Goal: Task Accomplishment & Management: Manage account settings

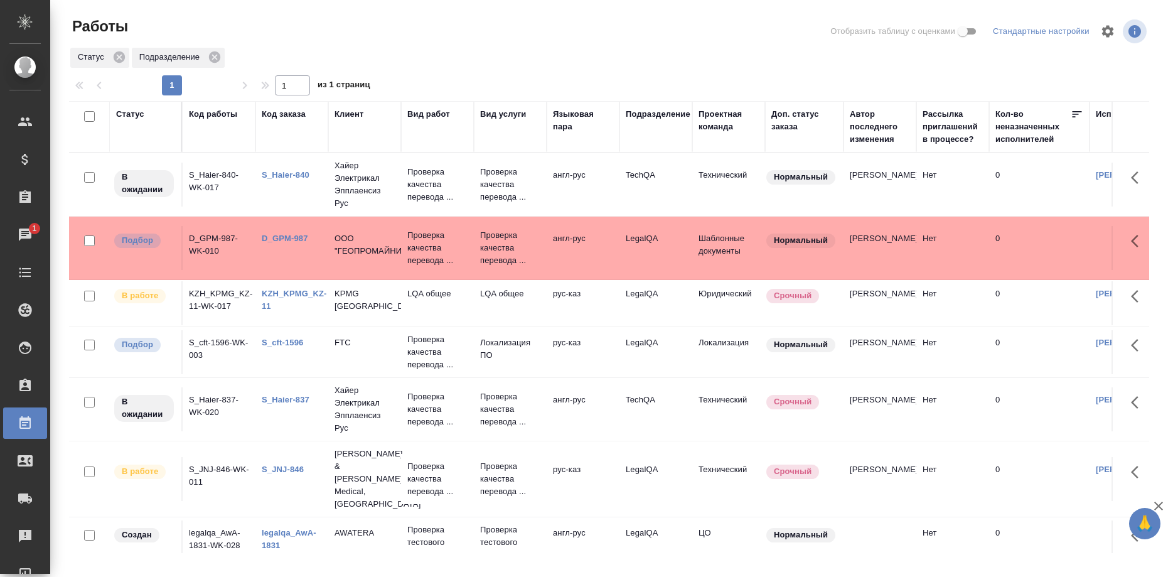
click at [289, 340] on link "S_cft-1596" at bounding box center [282, 342] width 41 height 9
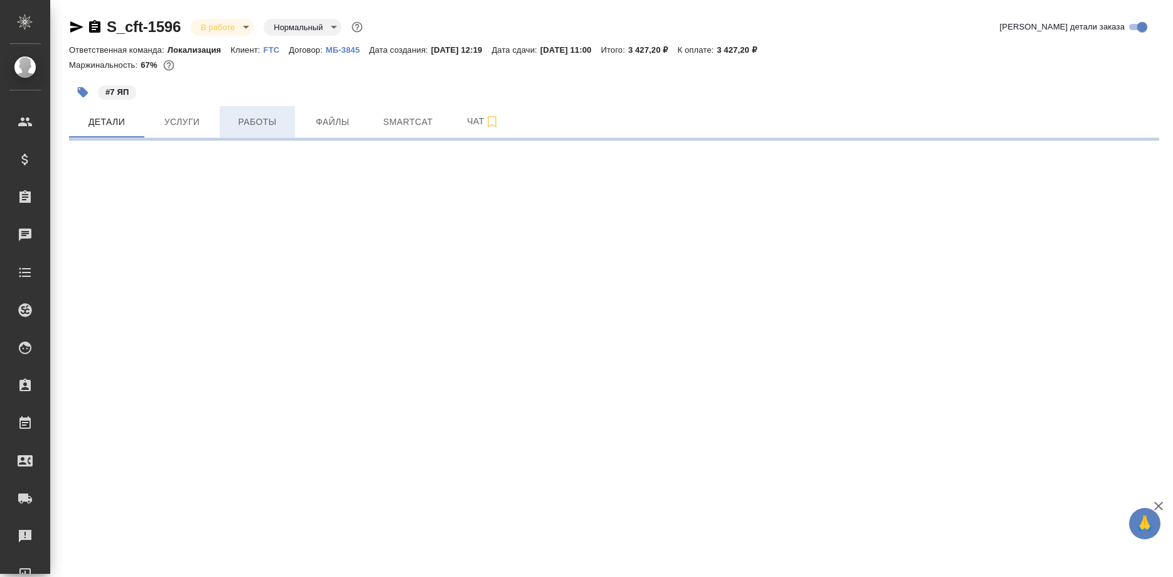
select select "RU"
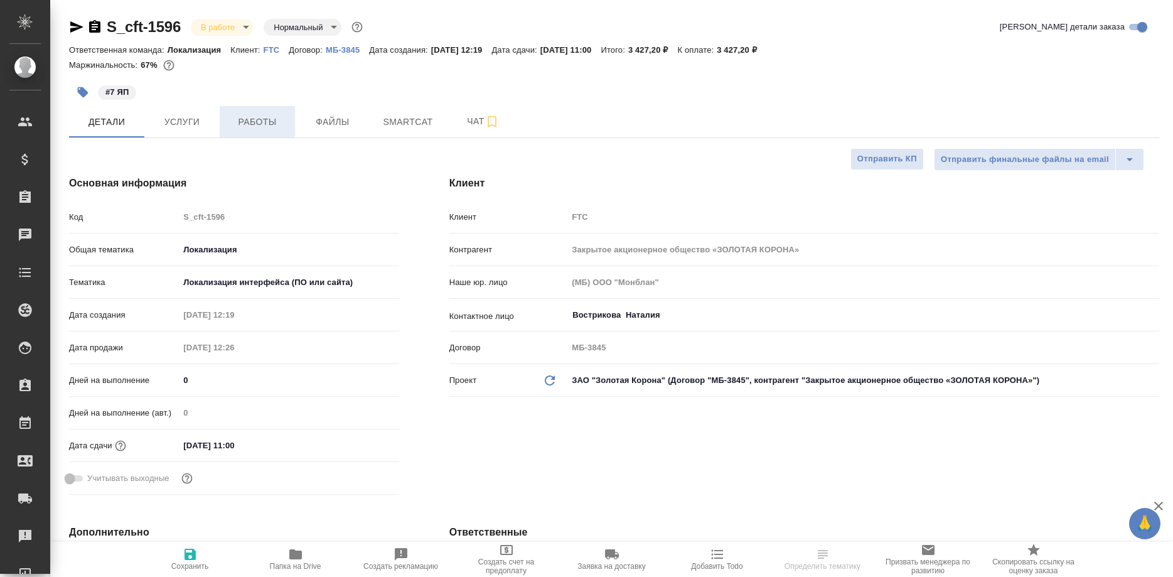
type textarea "x"
click at [270, 125] on span "Работы" at bounding box center [257, 122] width 60 height 16
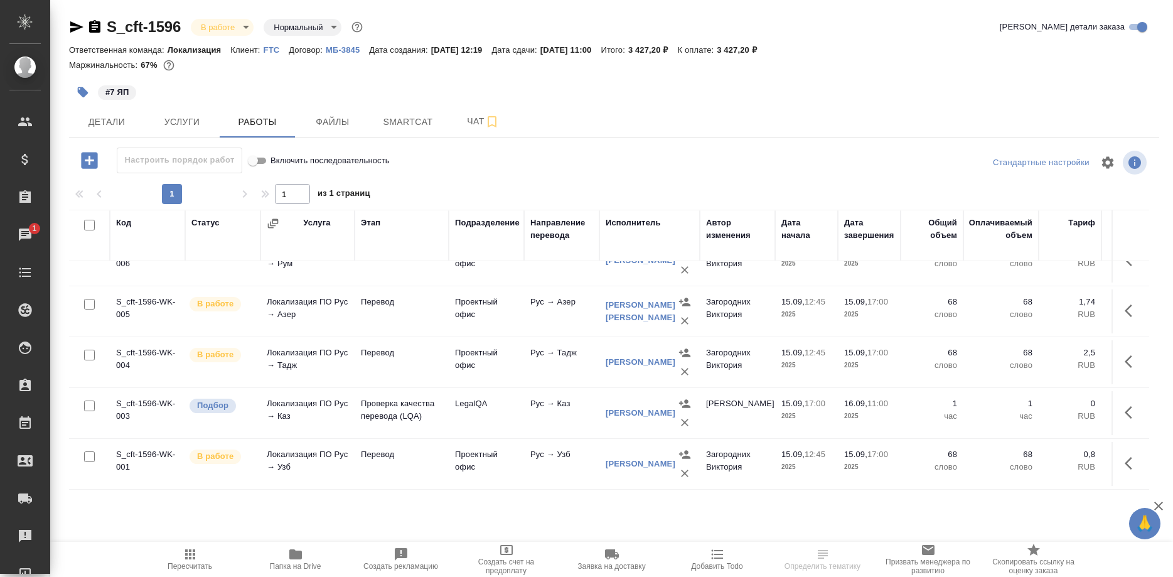
scroll to position [176, 0]
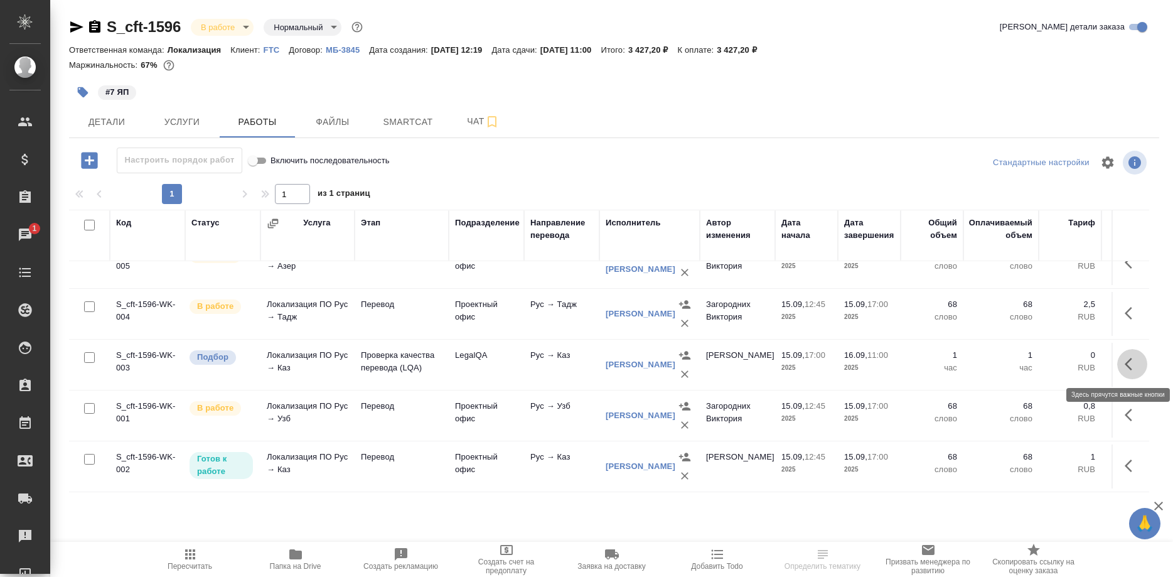
click at [1129, 363] on icon "button" at bounding box center [1132, 364] width 15 height 15
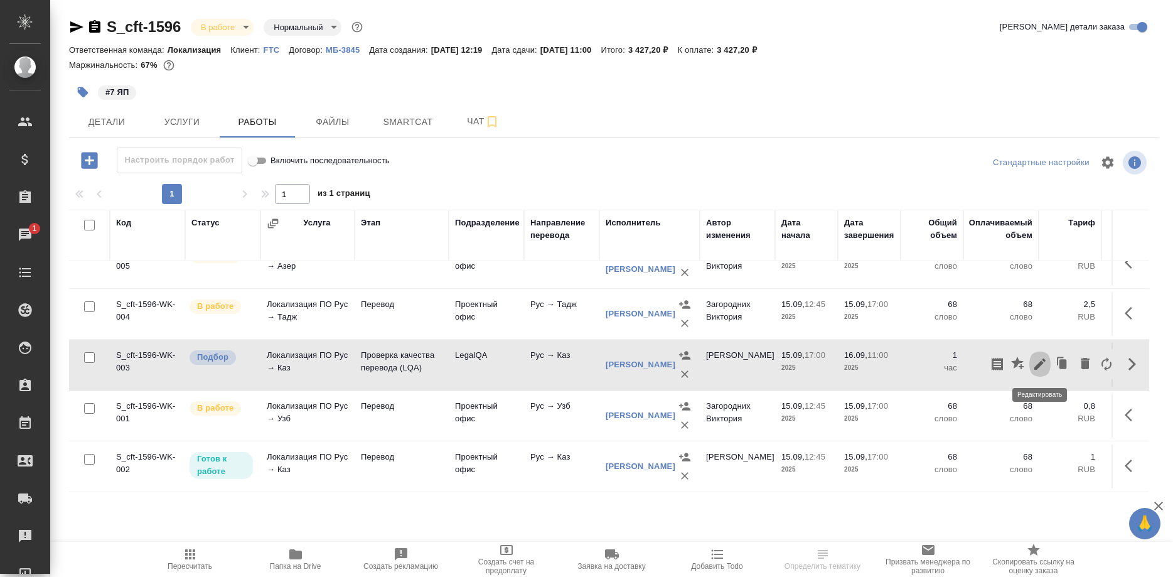
click at [1035, 363] on icon "button" at bounding box center [1040, 364] width 15 height 15
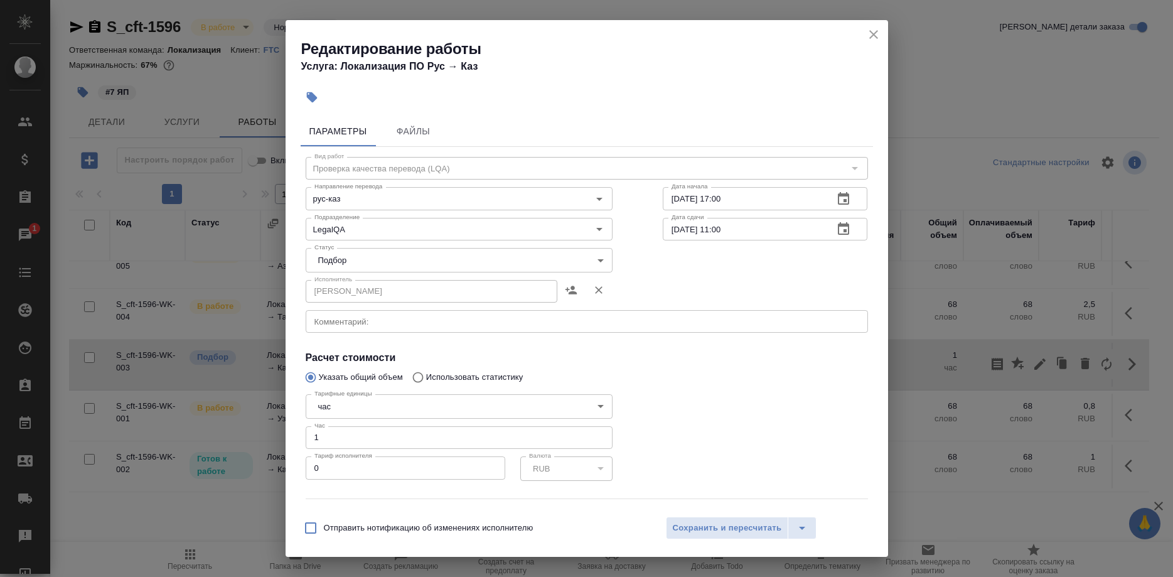
click at [383, 264] on body "🙏 .cls-1 fill:#fff; AWATERA Shirina Sabina Клиенты Спецификации Заказы 1 Чаты T…" at bounding box center [586, 288] width 1173 height 577
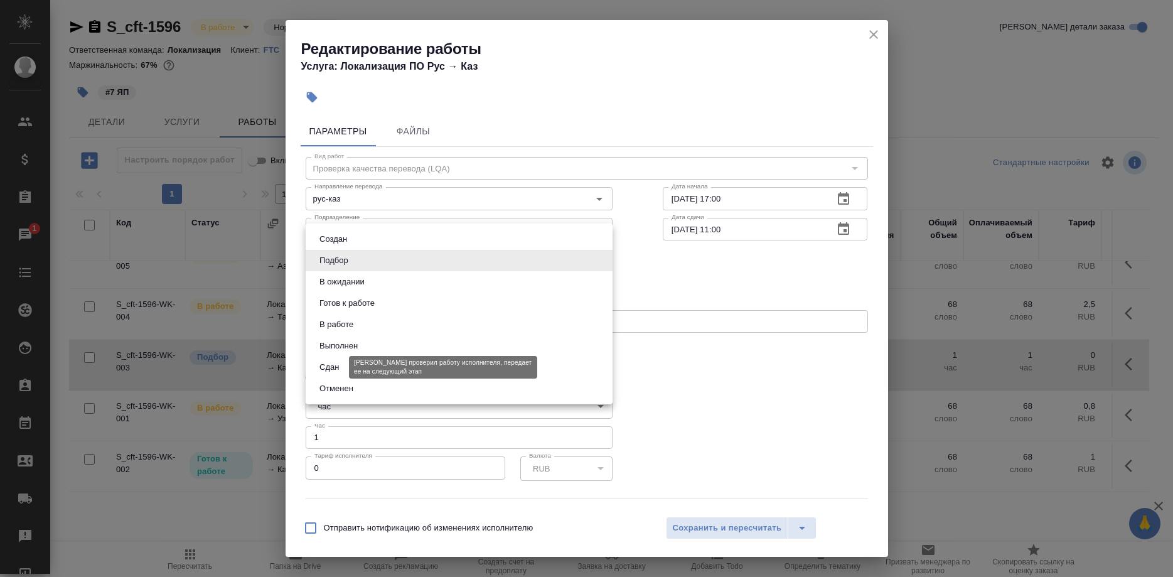
click at [338, 363] on button "Сдан" at bounding box center [329, 367] width 27 height 14
type input "closed"
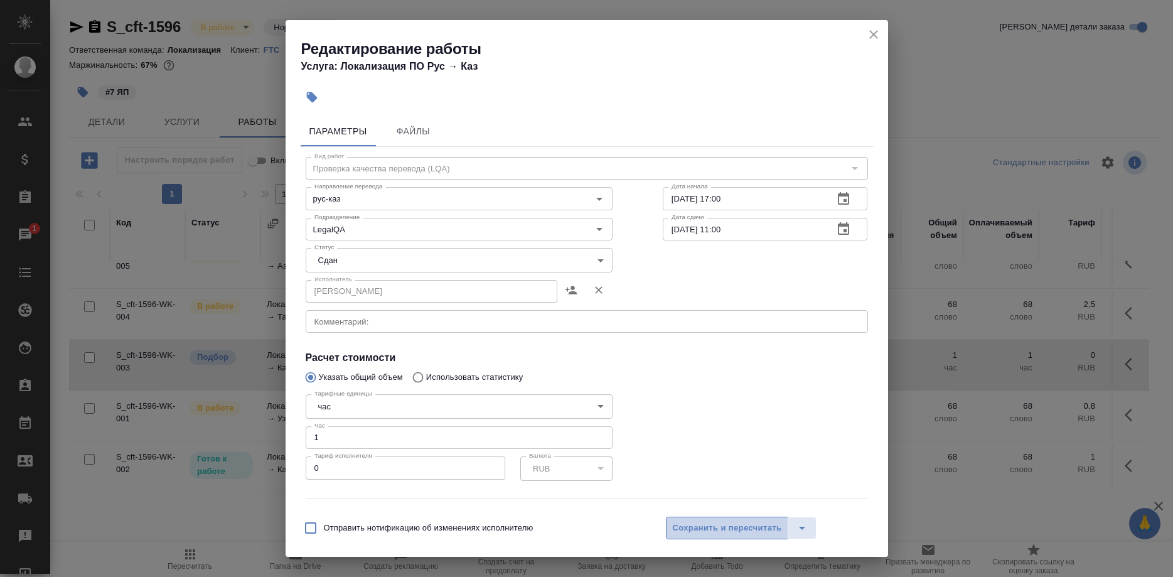
click at [687, 522] on span "Сохранить и пересчитать" at bounding box center [727, 528] width 109 height 14
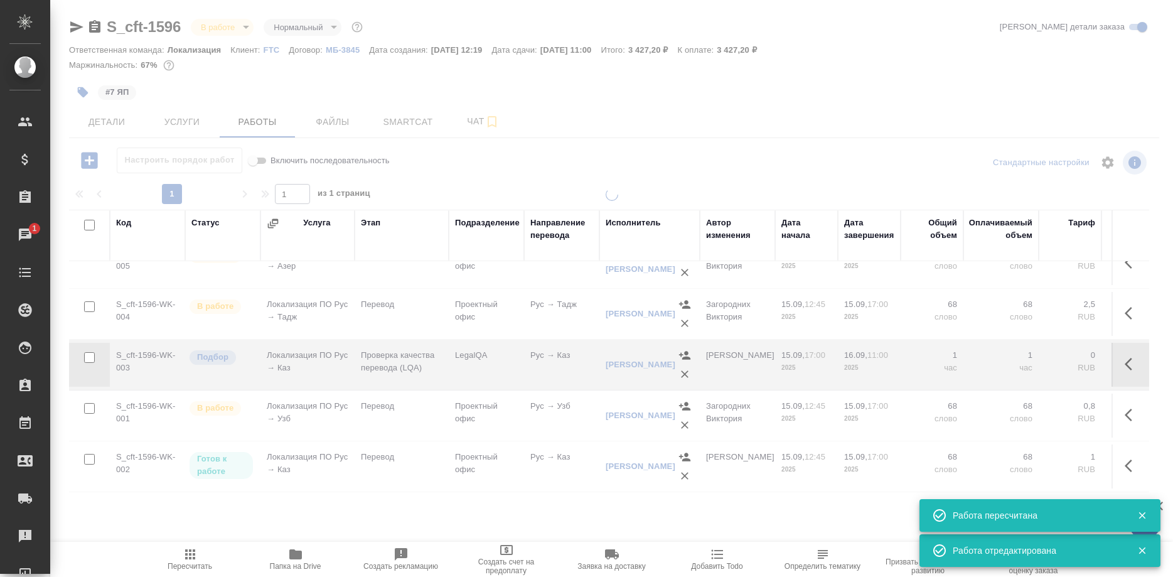
click at [197, 561] on icon "button" at bounding box center [190, 554] width 15 height 15
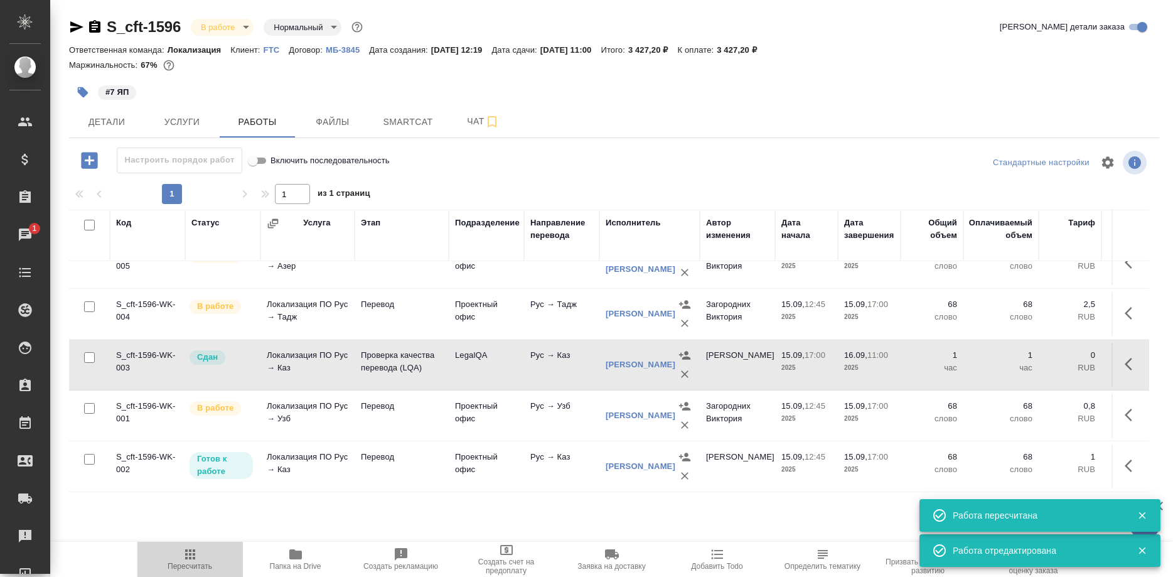
click at [197, 561] on icon "button" at bounding box center [190, 554] width 15 height 15
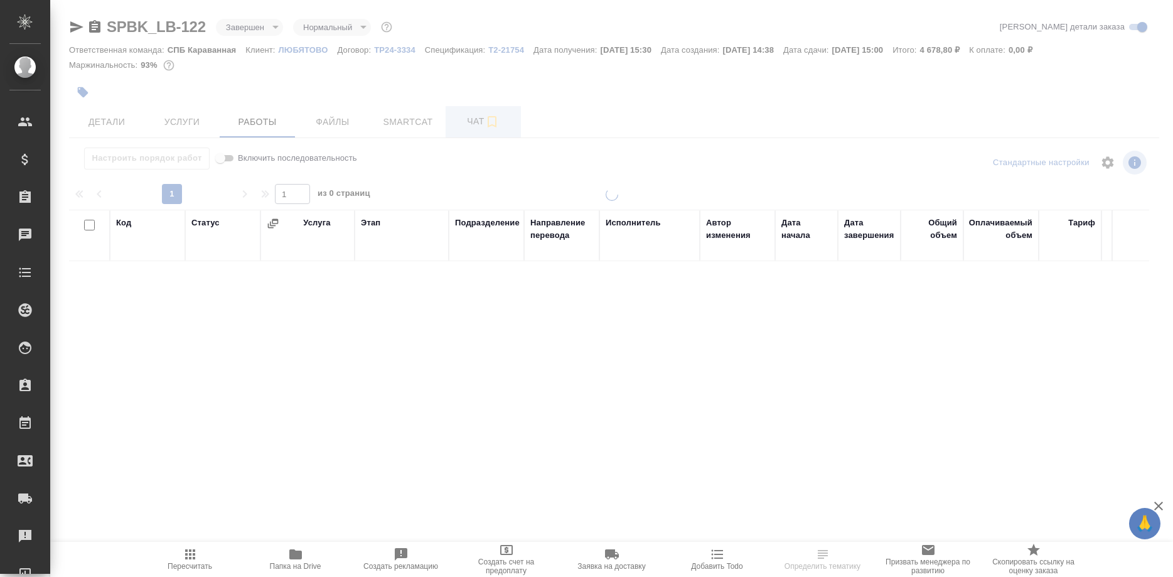
click at [422, 121] on div at bounding box center [611, 262] width 1123 height 524
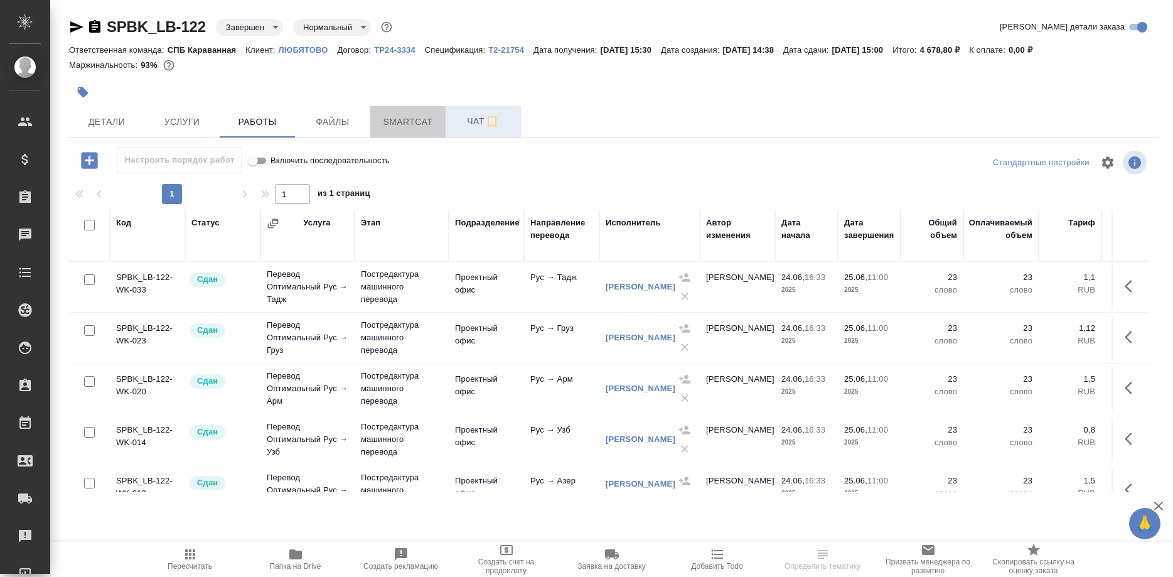
click at [422, 121] on span "Smartcat" at bounding box center [408, 122] width 60 height 16
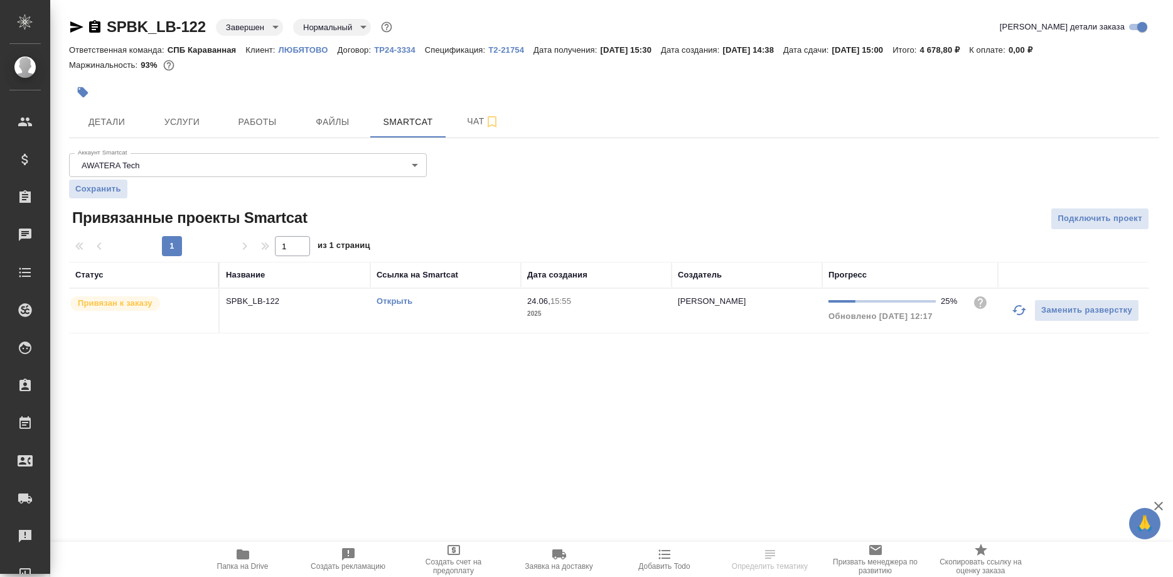
click at [400, 302] on link "Открыть" at bounding box center [395, 300] width 36 height 9
click at [398, 303] on link "Открыть" at bounding box center [395, 300] width 36 height 9
